Goal: Transaction & Acquisition: Download file/media

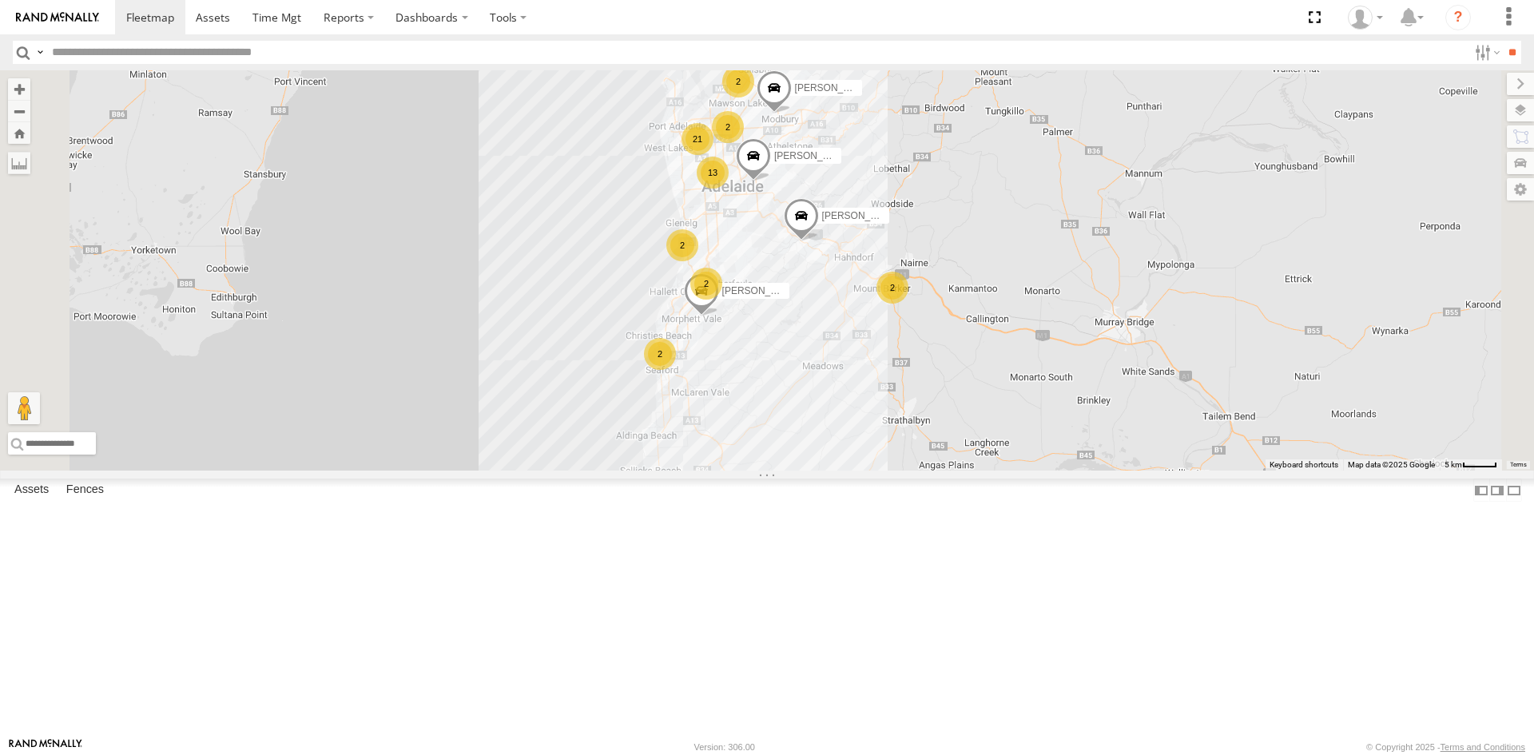
click at [0, 0] on div "S678CGD - Fridge It Sprinter" at bounding box center [0, 0] width 0 height 0
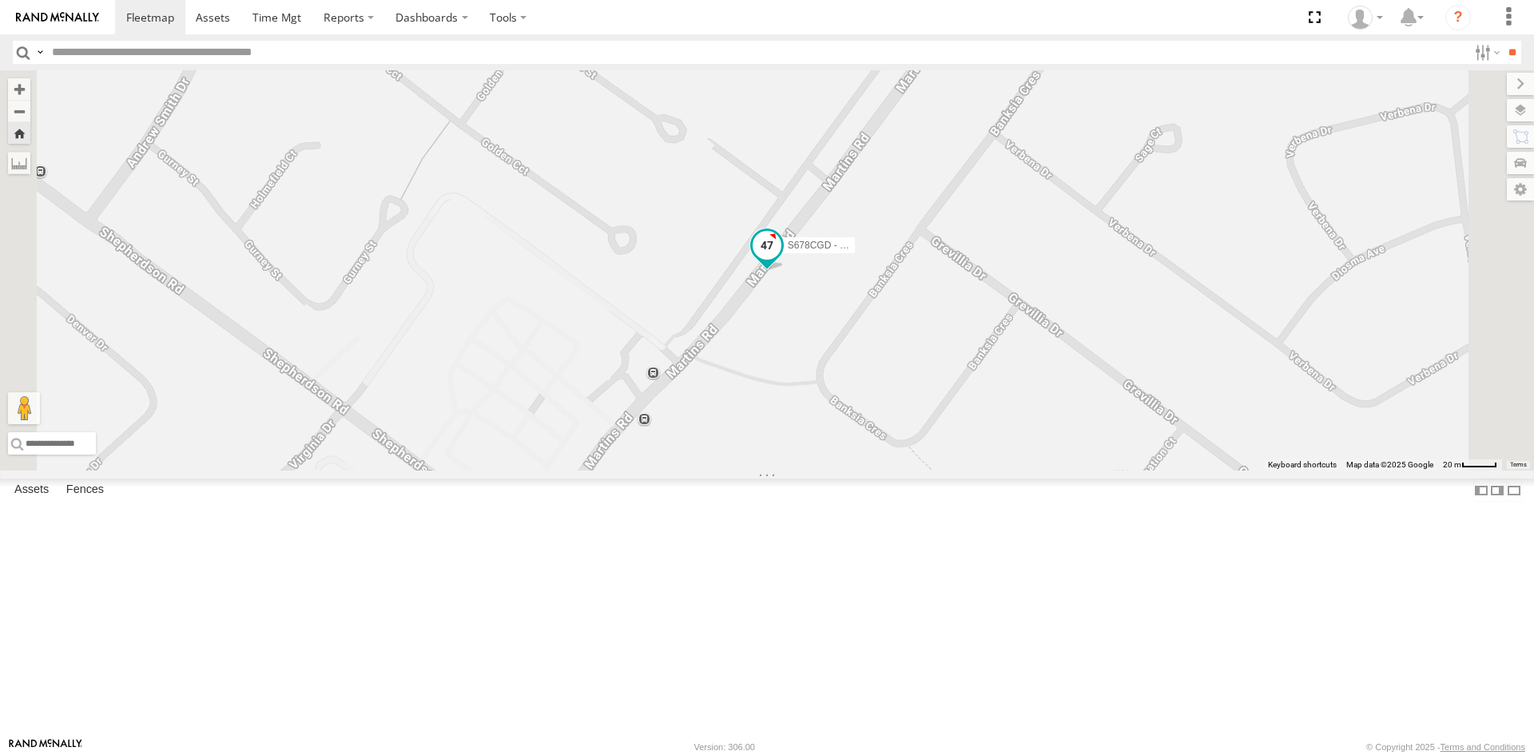
click at [782, 259] on span at bounding box center [767, 244] width 29 height 29
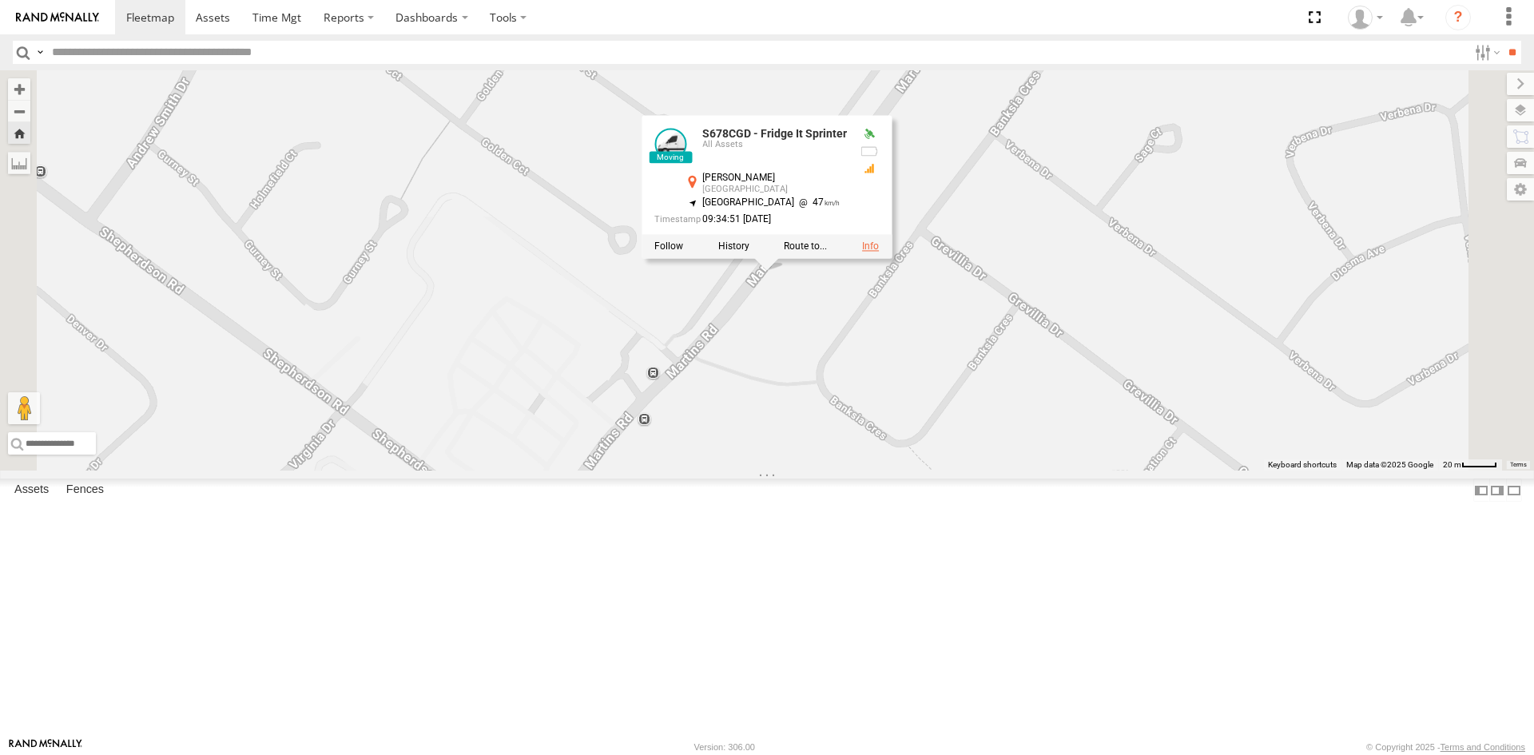
click at [879, 252] on link at bounding box center [870, 246] width 17 height 11
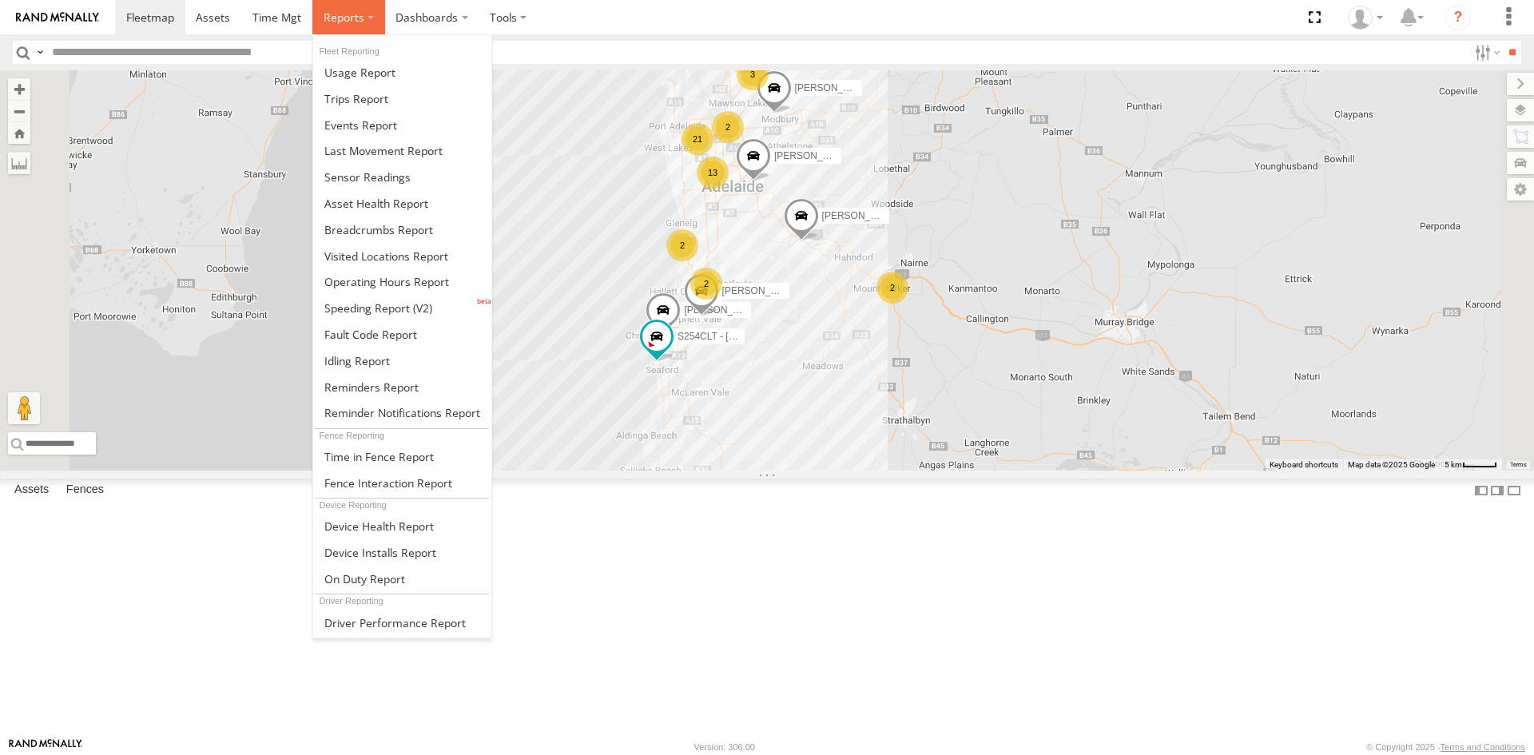
click at [342, 22] on span at bounding box center [344, 17] width 41 height 15
click at [388, 181] on span at bounding box center [367, 176] width 86 height 15
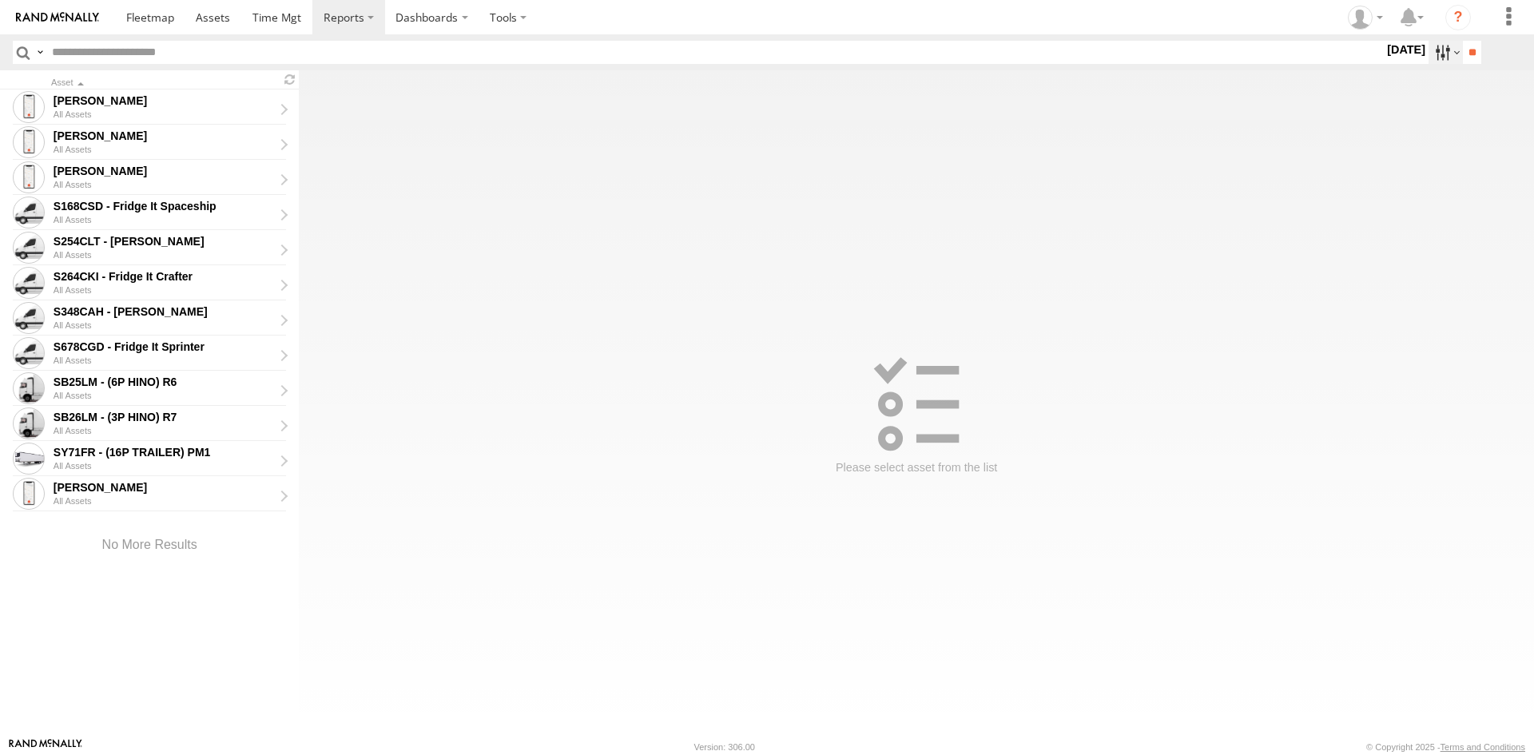
click at [1439, 48] on label at bounding box center [1446, 52] width 34 height 23
click at [0, 0] on label at bounding box center [0, 0] width 0 height 0
click at [1463, 49] on input "**" at bounding box center [1472, 52] width 18 height 23
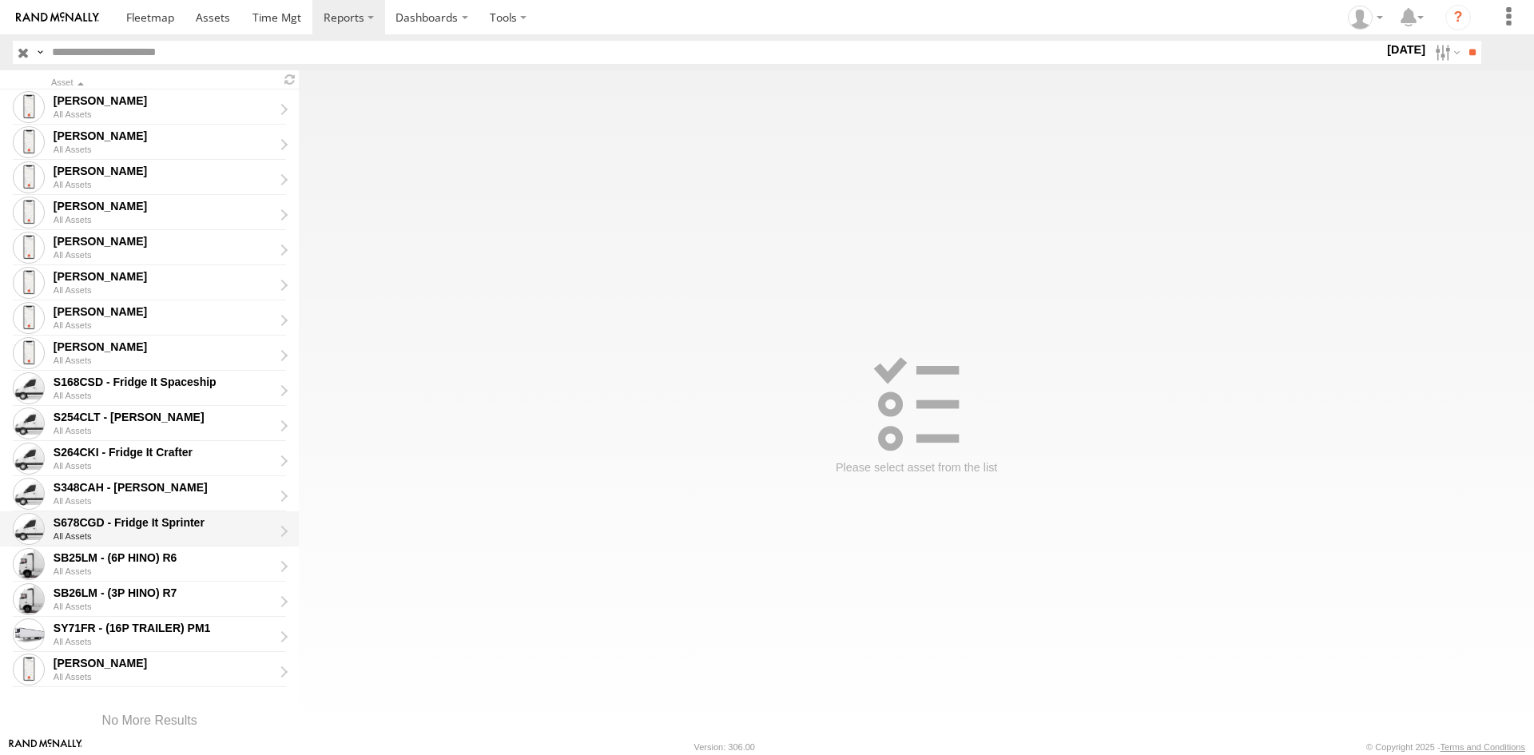
click at [178, 529] on div "S678CGD - Fridge It Sprinter" at bounding box center [164, 522] width 220 height 14
type input "**********"
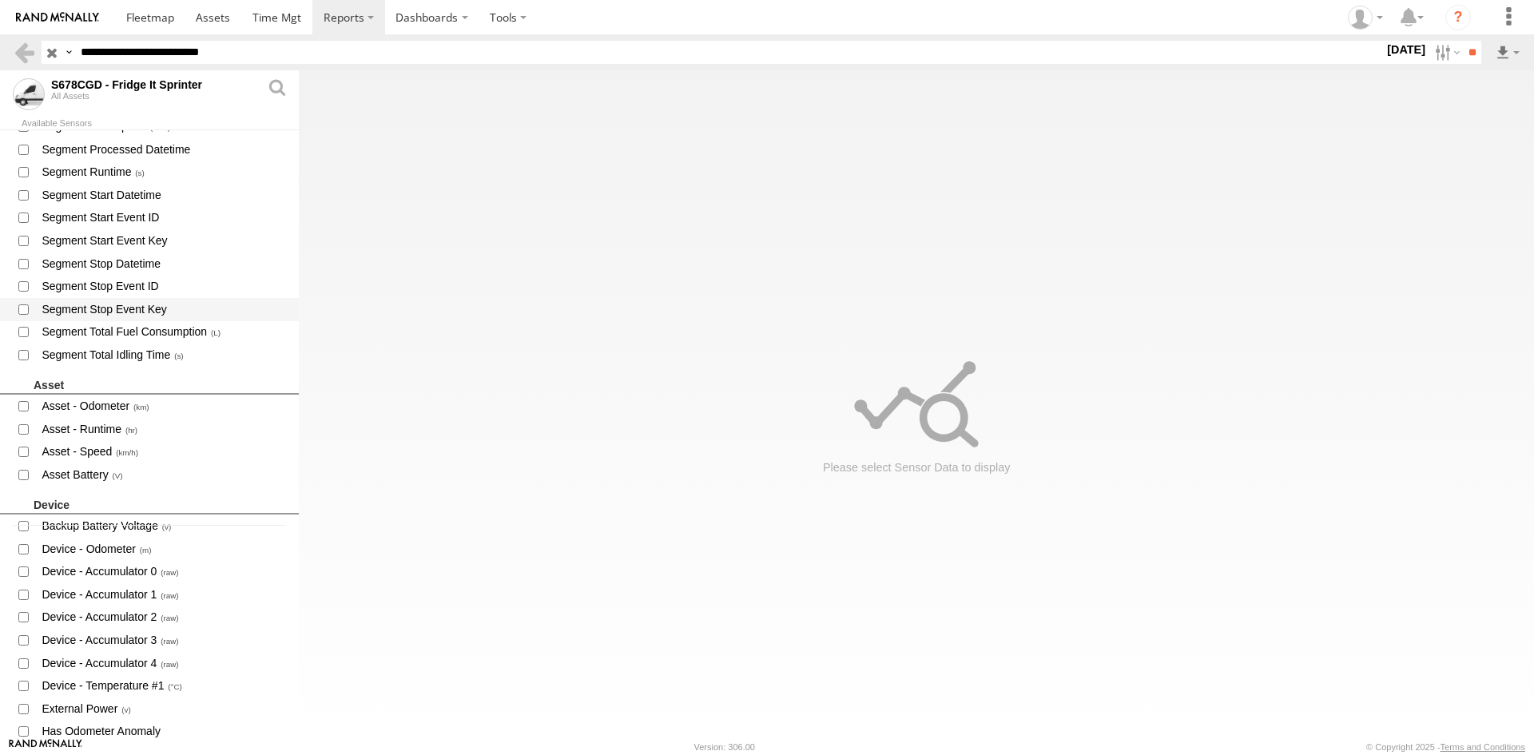
scroll to position [240, 0]
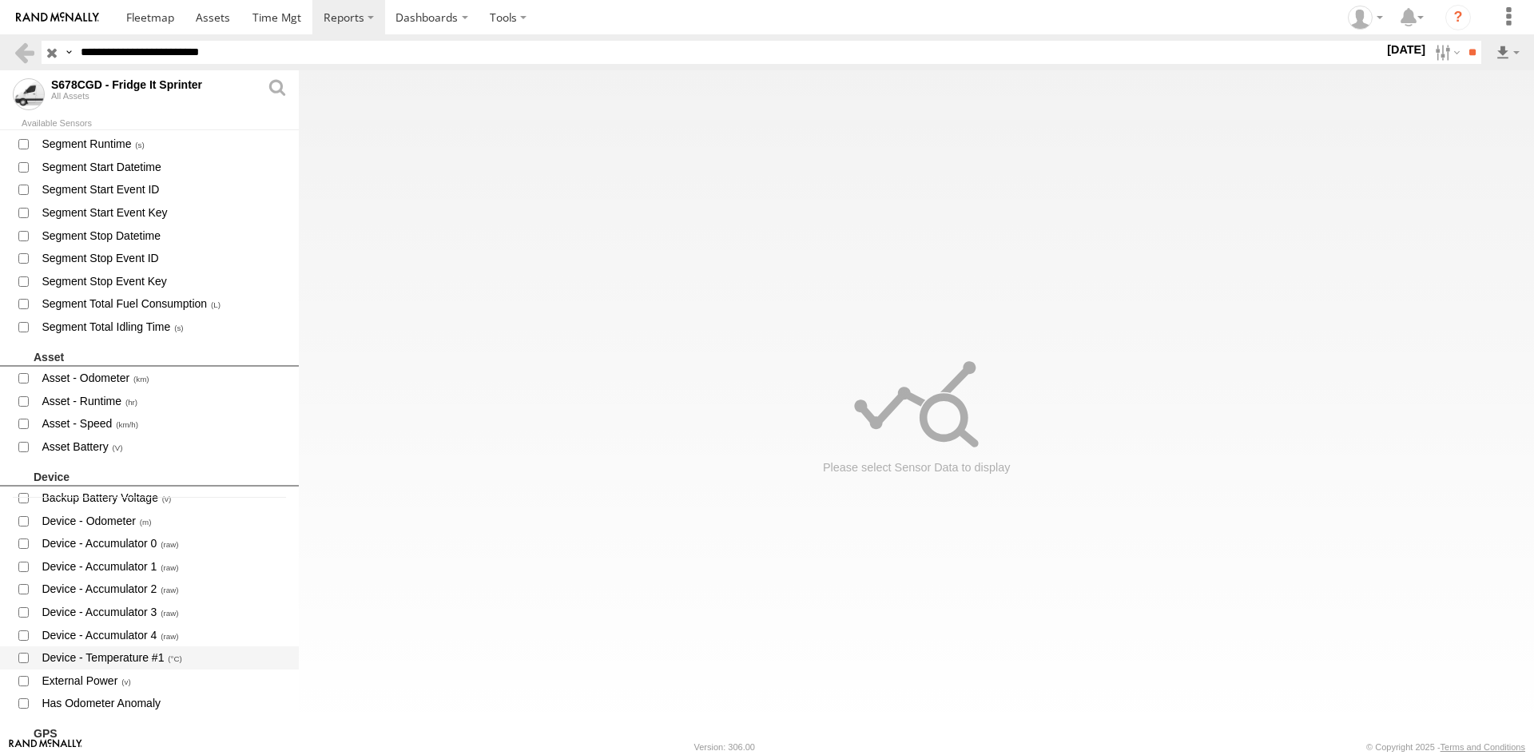
click at [146, 655] on span "Device - Temperature #1" at bounding box center [163, 658] width 247 height 20
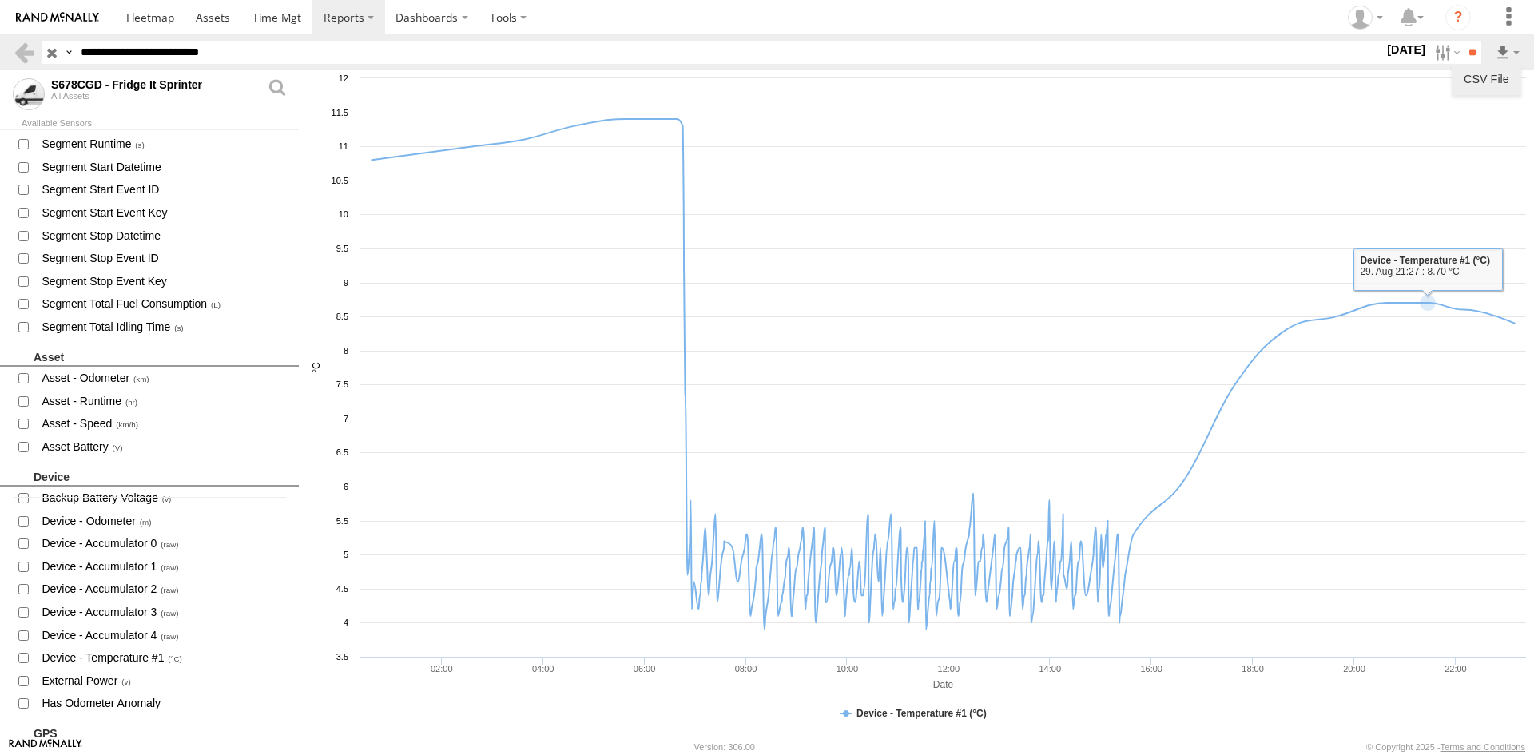
click at [1495, 73] on link "CSV File" at bounding box center [1487, 79] width 57 height 24
